Goal: Check status: Check status

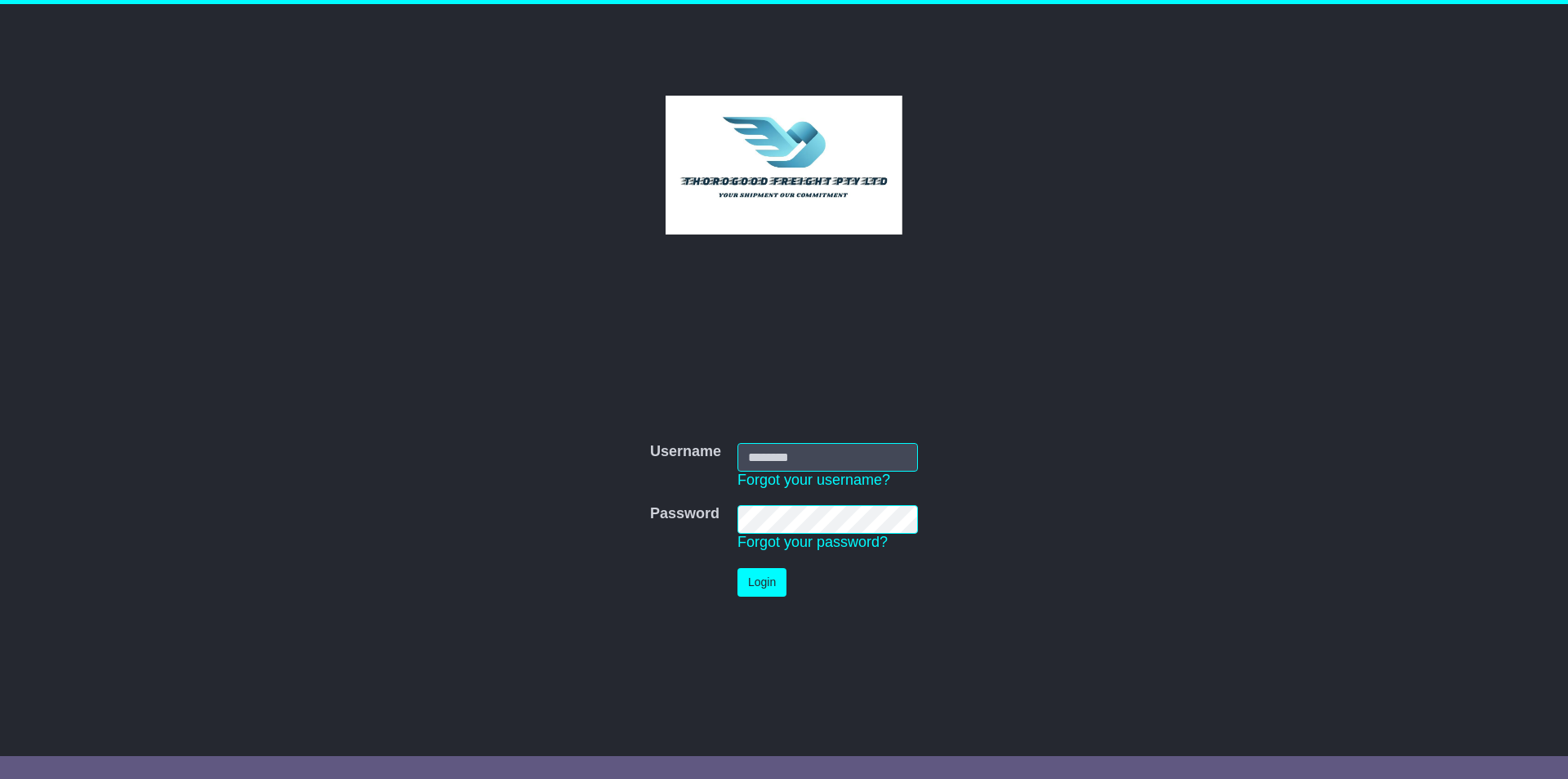
type input "**********"
click at [768, 588] on button "Login" at bounding box center [762, 581] width 49 height 29
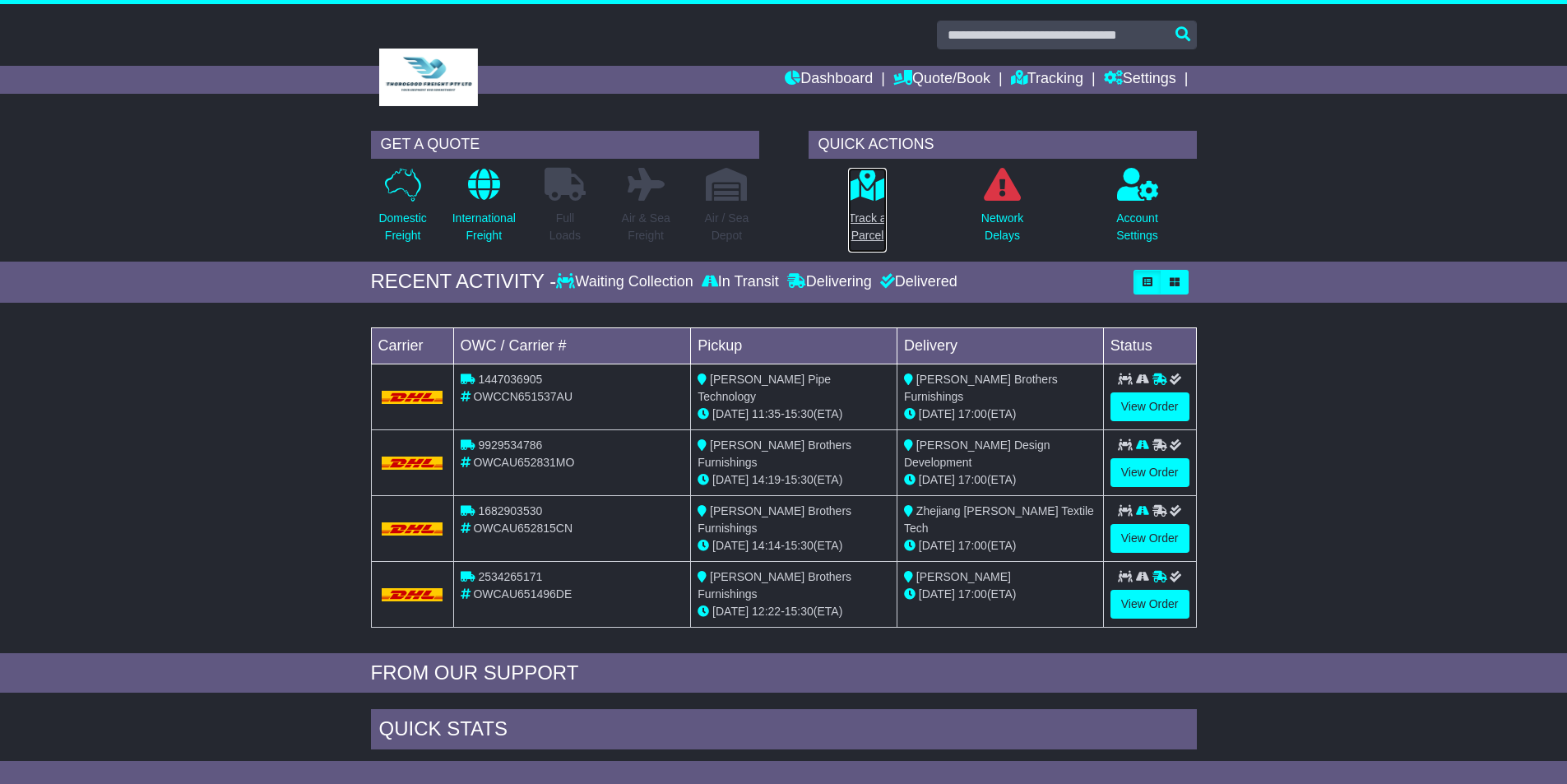
click at [869, 209] on p "Track a Parcel" at bounding box center [867, 226] width 38 height 34
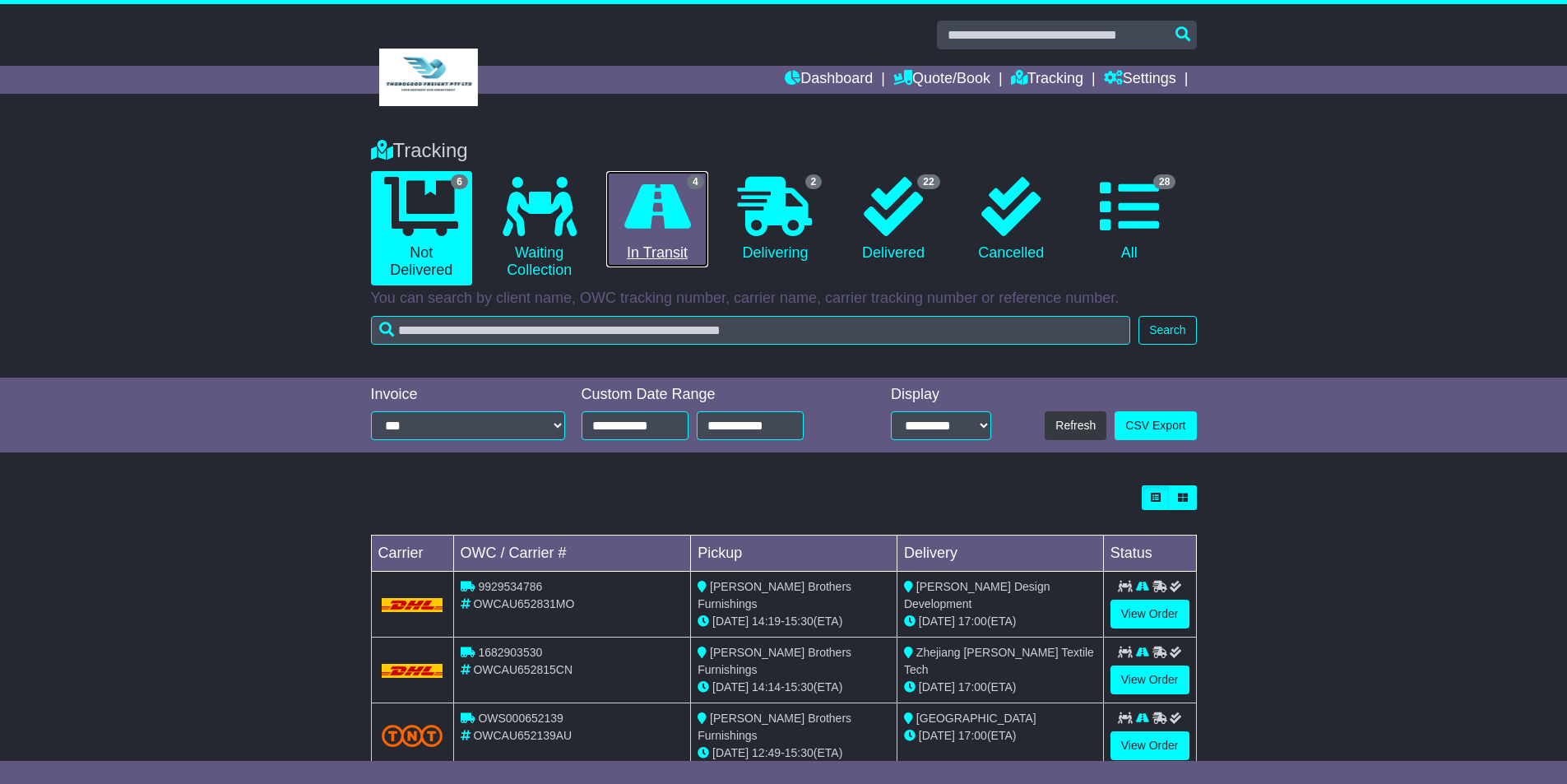
click at [662, 240] on link "4 In Transit" at bounding box center [657, 219] width 101 height 97
